Goal: Check status: Check status

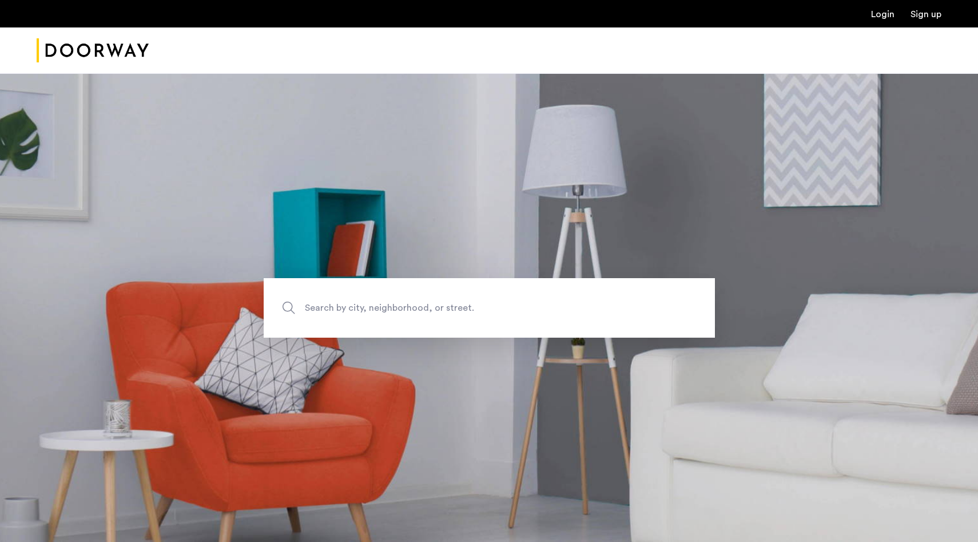
click at [885, 19] on link "Login" at bounding box center [882, 14] width 23 height 9
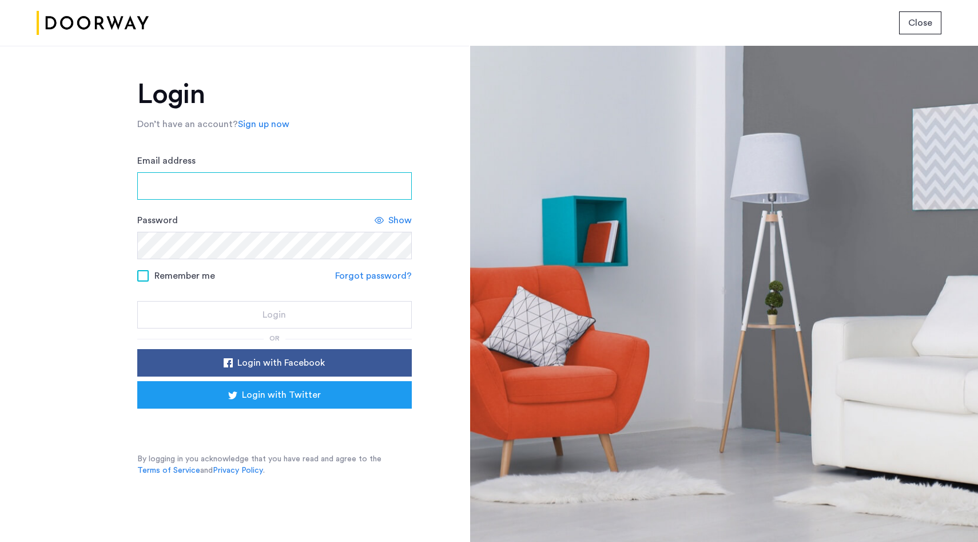
click at [342, 198] on input "Email address" at bounding box center [274, 185] width 275 height 27
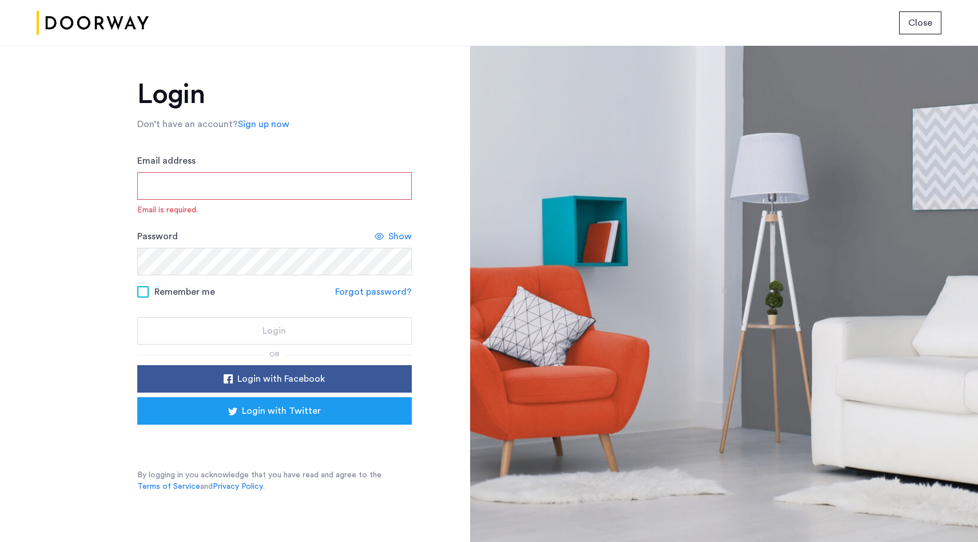
type input "**********"
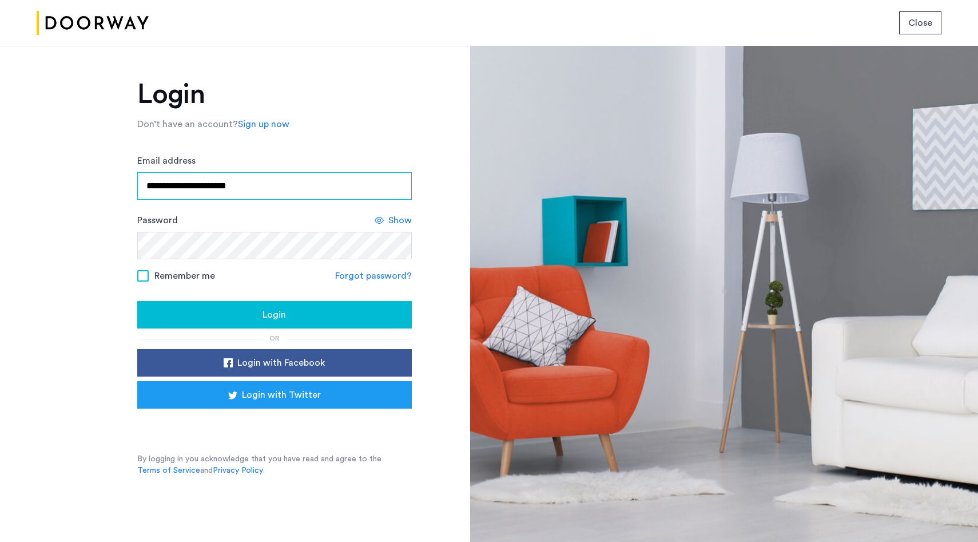
click at [137, 301] on button "Login" at bounding box center [274, 314] width 275 height 27
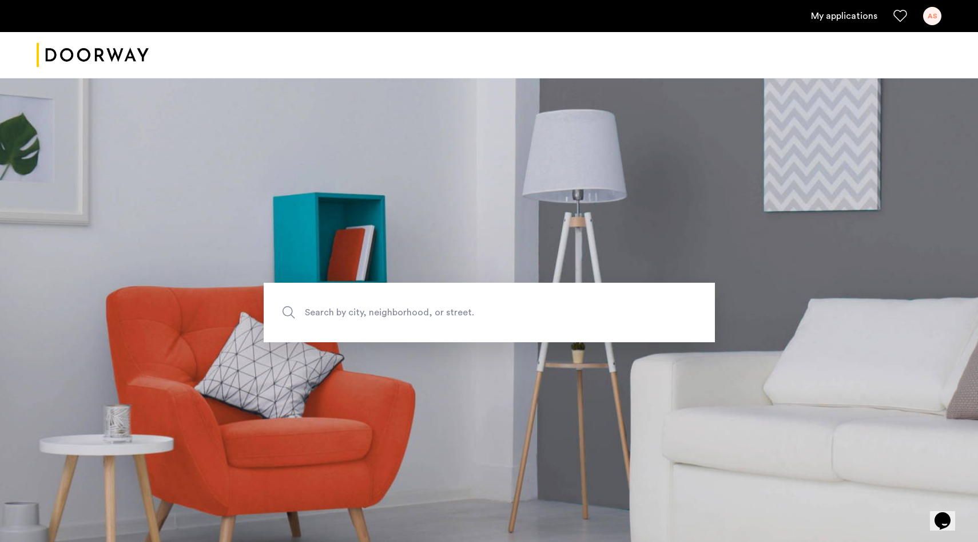
click at [844, 18] on link "My applications" at bounding box center [844, 16] width 66 height 14
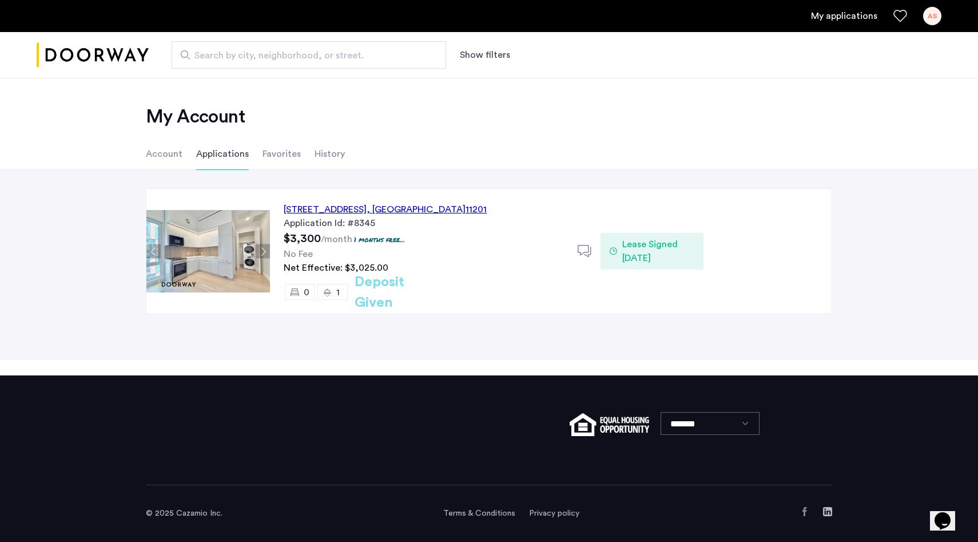
click at [412, 207] on div "127 Concord Street, Unit 12C, Brooklyn , NY 11201" at bounding box center [385, 210] width 203 height 14
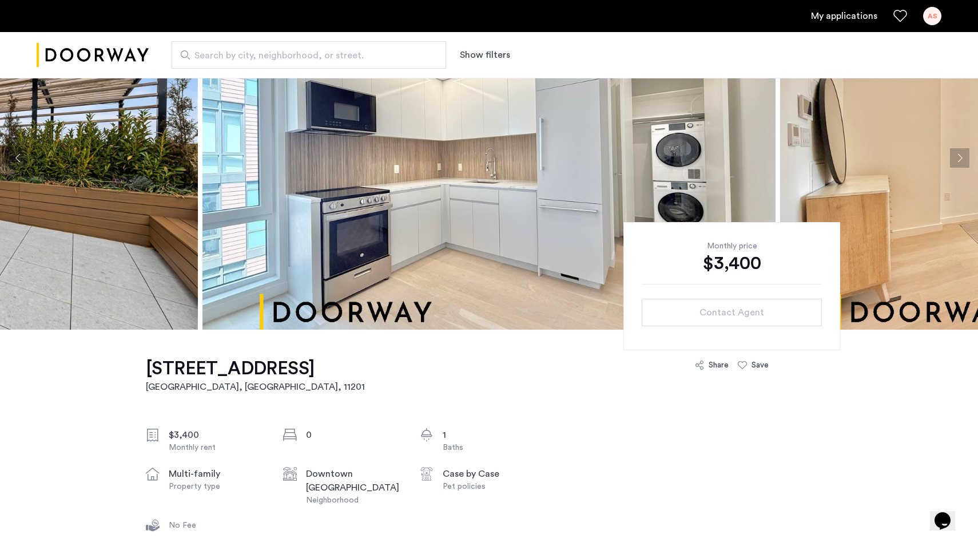
scroll to position [93, 0]
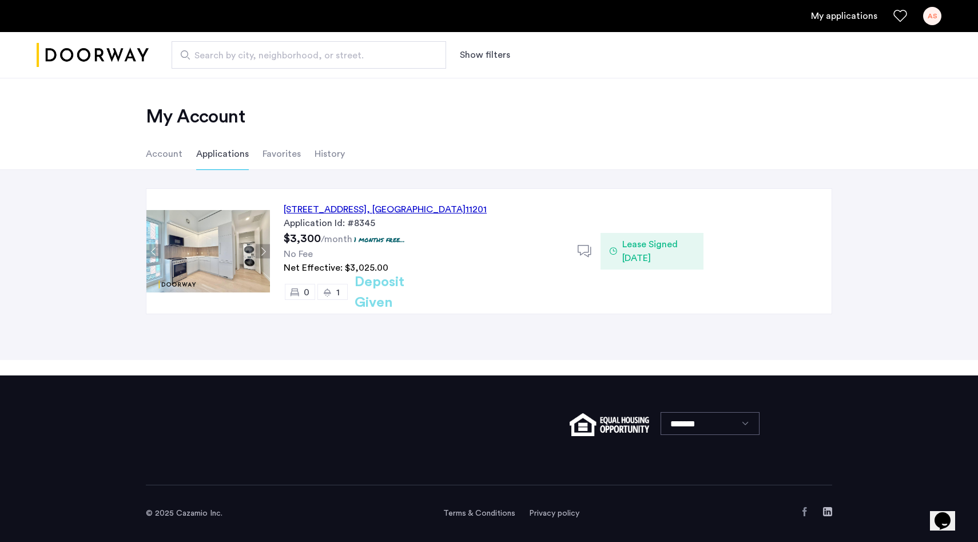
click at [654, 252] on span "Lease Signed [DATE]" at bounding box center [658, 250] width 72 height 27
click at [616, 249] on icon at bounding box center [613, 251] width 7 height 9
click at [587, 247] on icon at bounding box center [585, 251] width 14 height 14
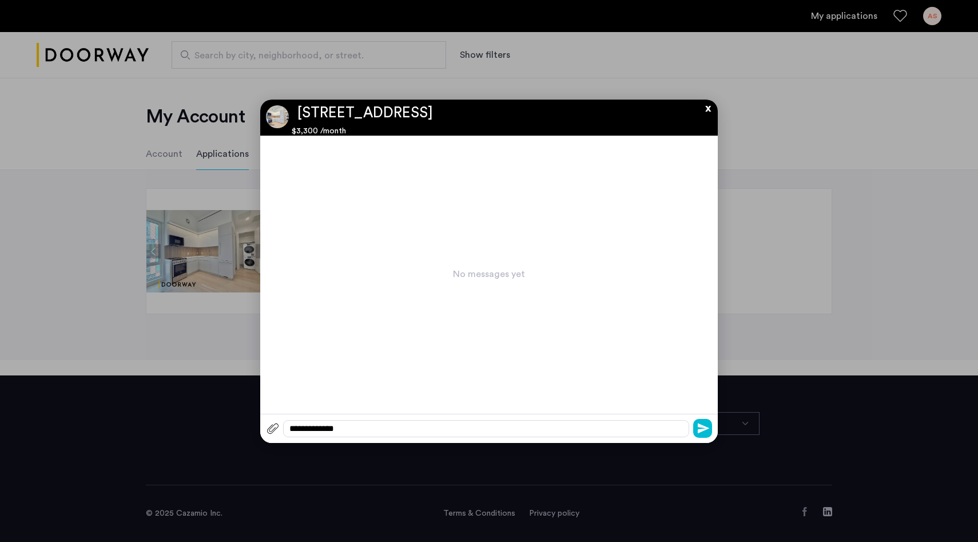
click at [711, 106] on button "x" at bounding box center [705, 106] width 17 height 13
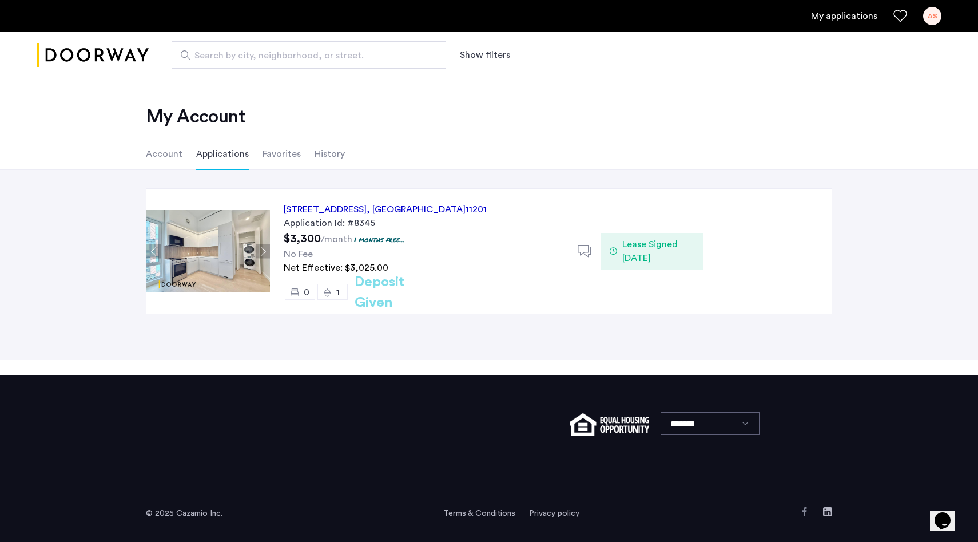
click at [283, 157] on li "Favorites" at bounding box center [282, 154] width 38 height 32
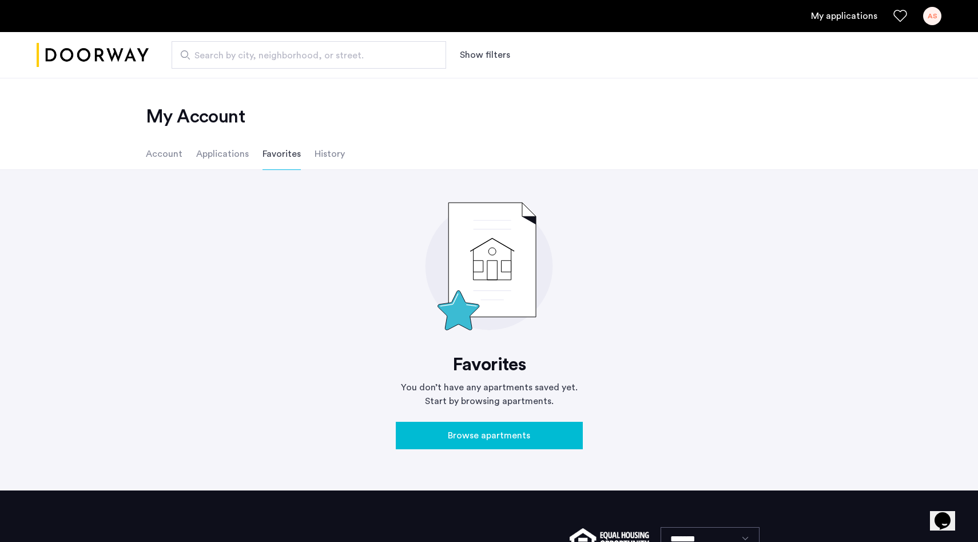
click at [333, 153] on li "History" at bounding box center [330, 154] width 30 height 32
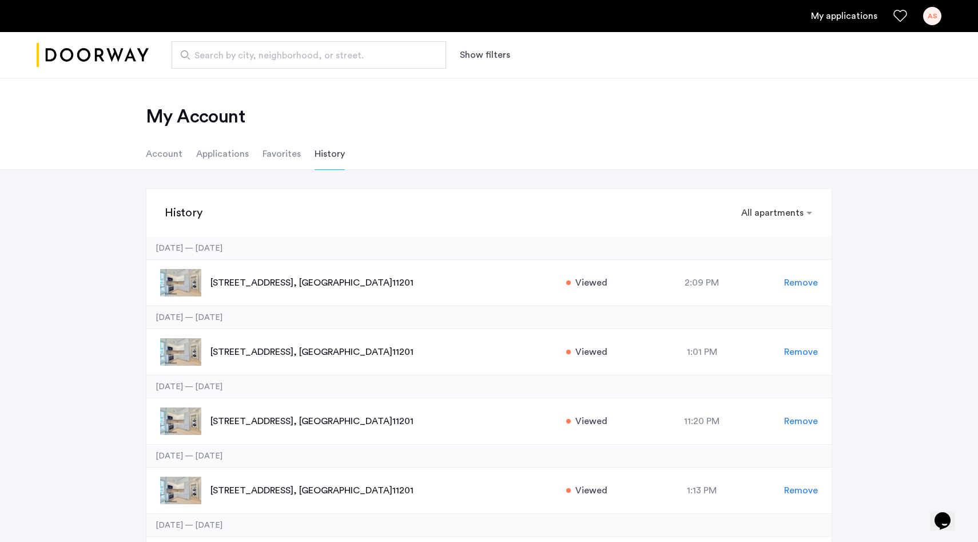
click at [227, 157] on li "Applications" at bounding box center [222, 154] width 53 height 32
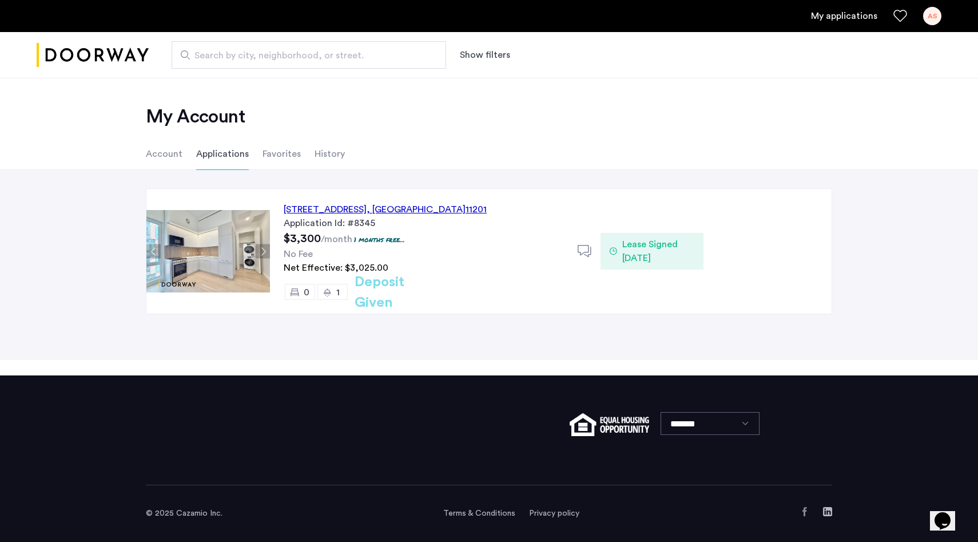
click at [162, 149] on li "Account" at bounding box center [164, 154] width 37 height 32
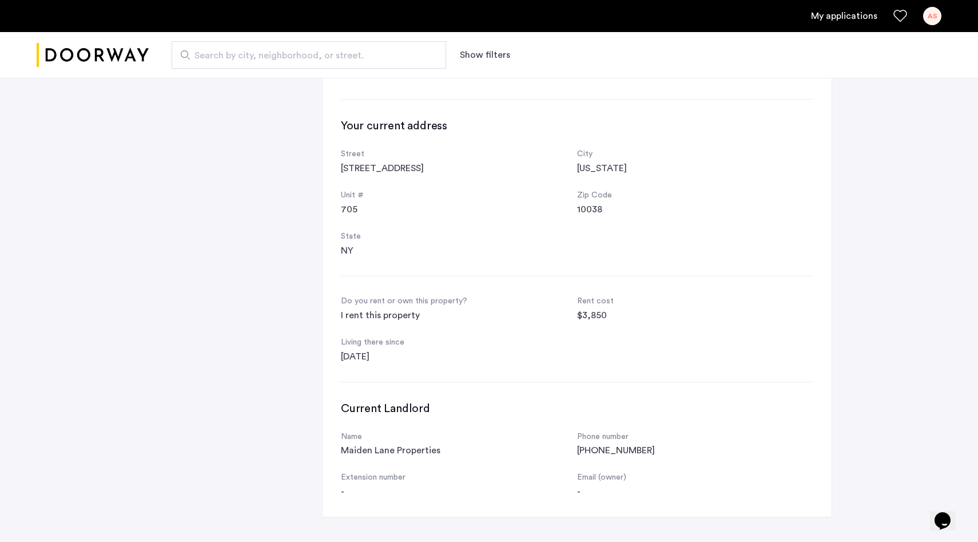
scroll to position [483, 0]
